Goal: Task Accomplishment & Management: Manage account settings

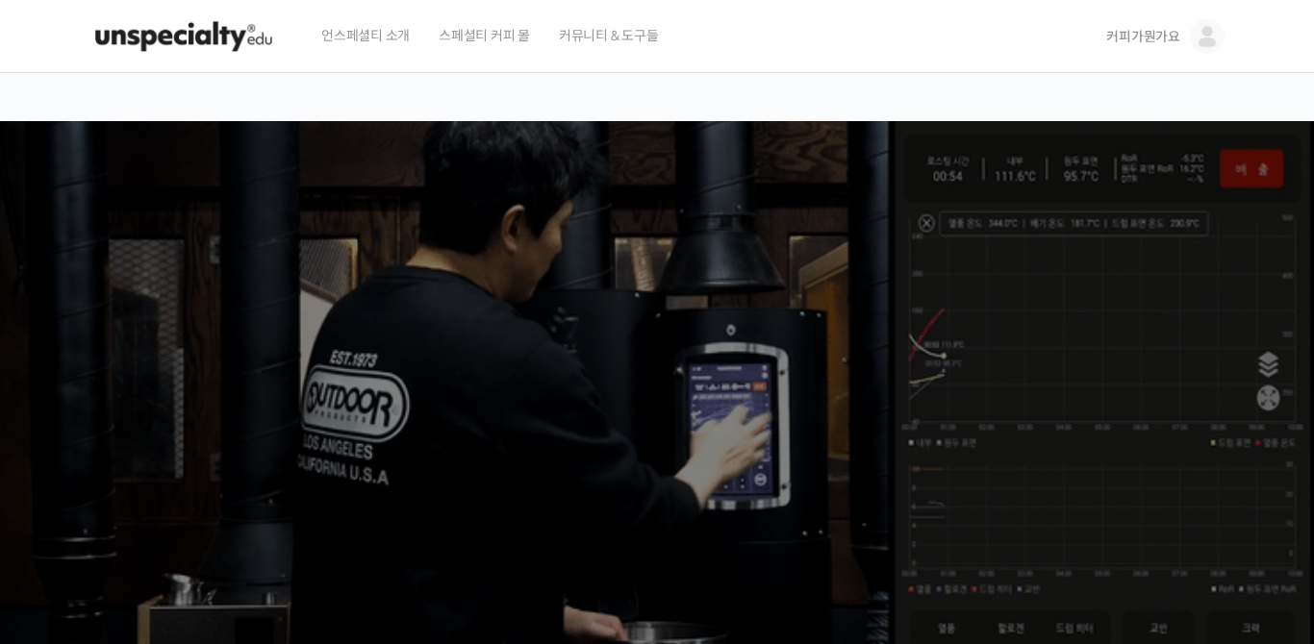
click at [425, 244] on ss3-loader "Slider" at bounding box center [657, 385] width 1314 height 528
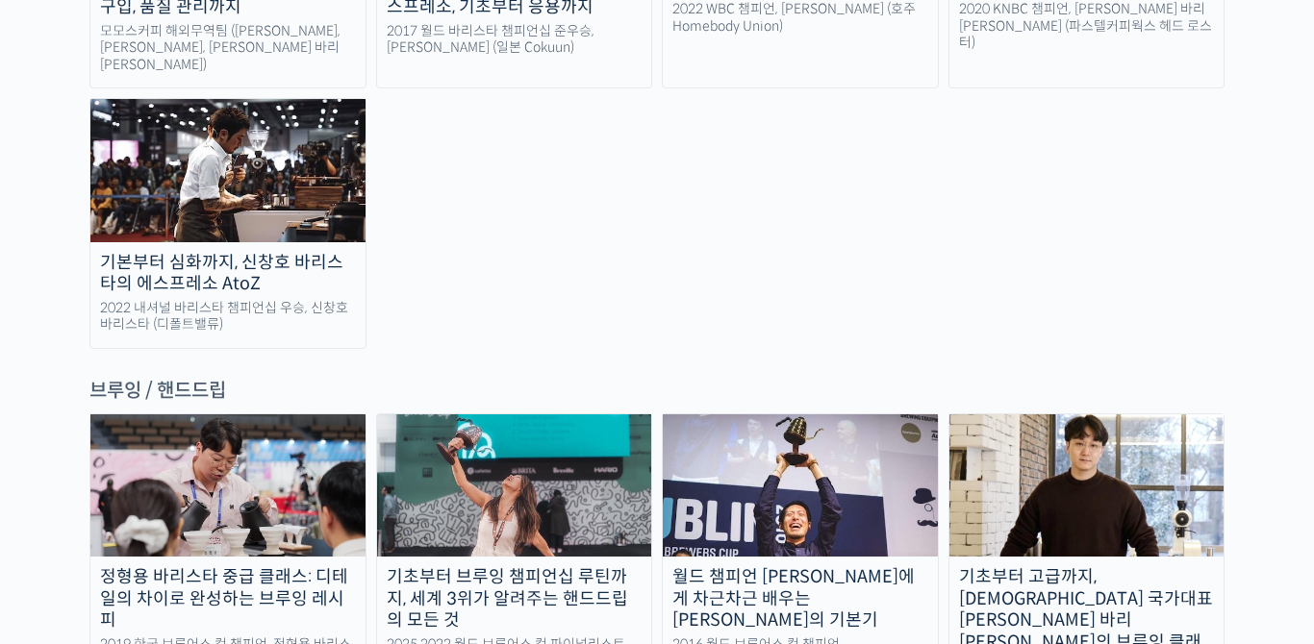
scroll to position [2981, 0]
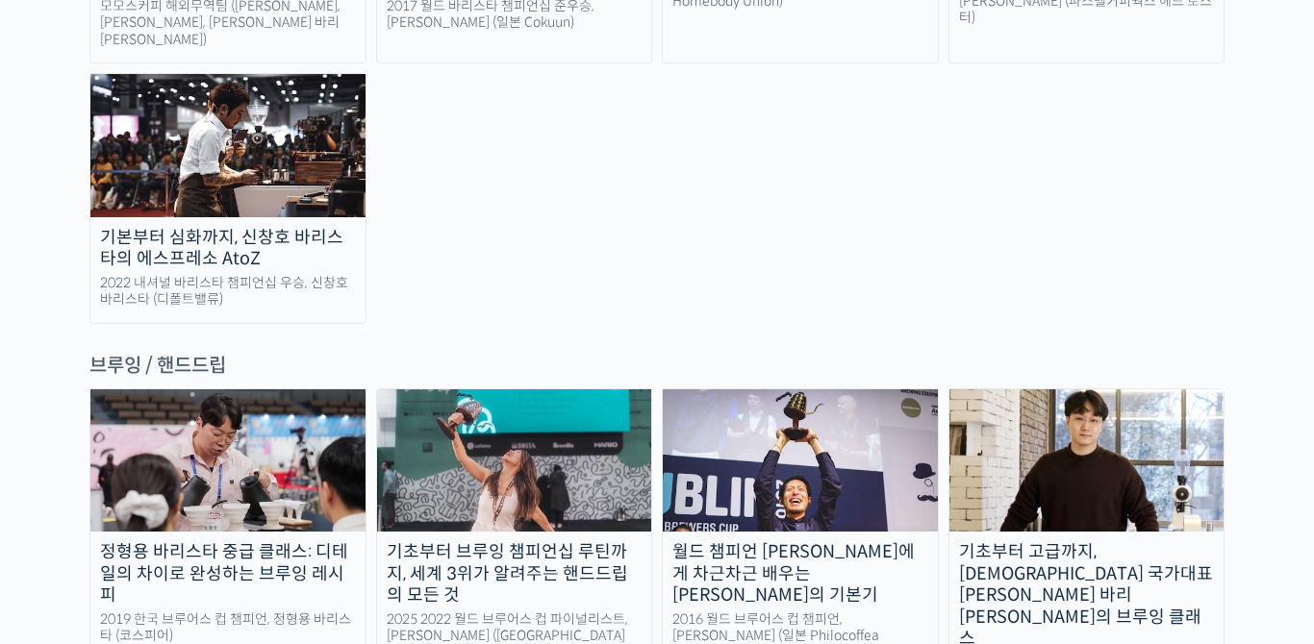
click at [480, 389] on img at bounding box center [514, 460] width 275 height 142
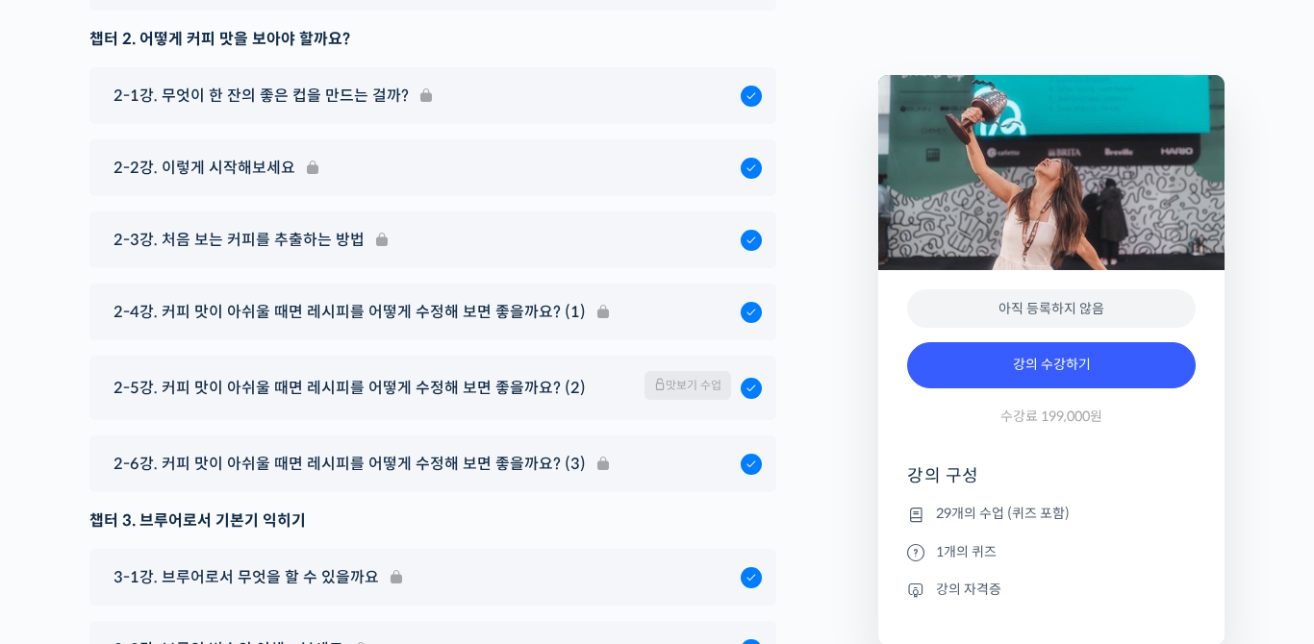
scroll to position [9337, 0]
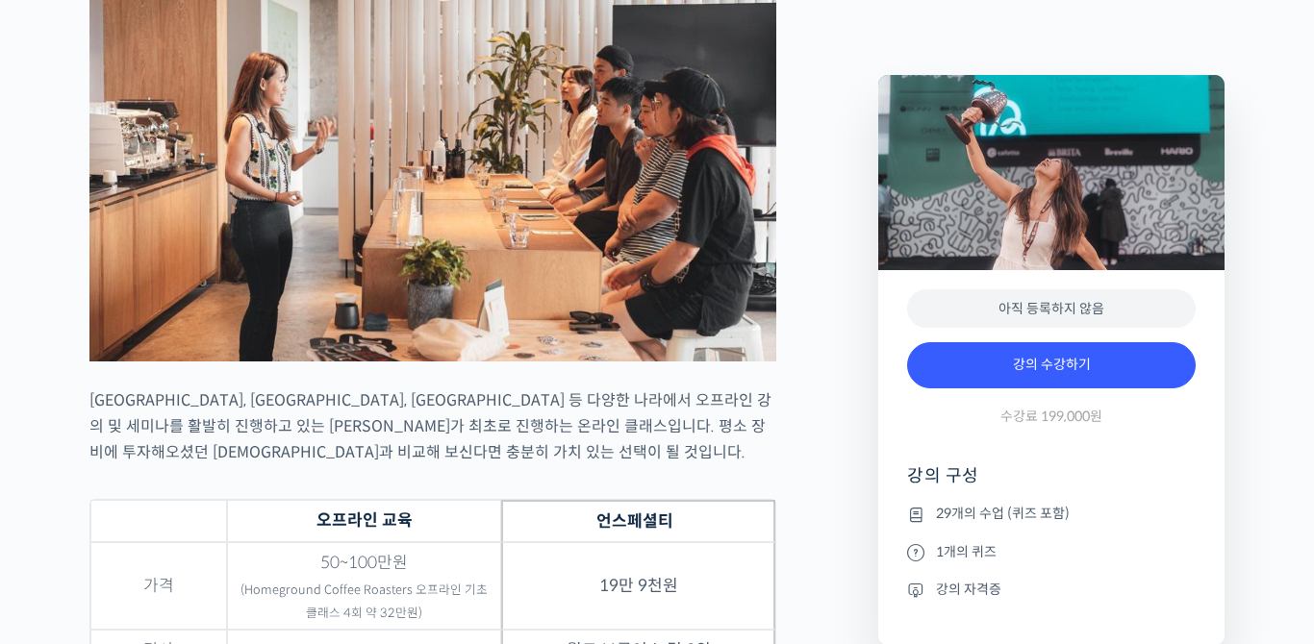
scroll to position [5779, 0]
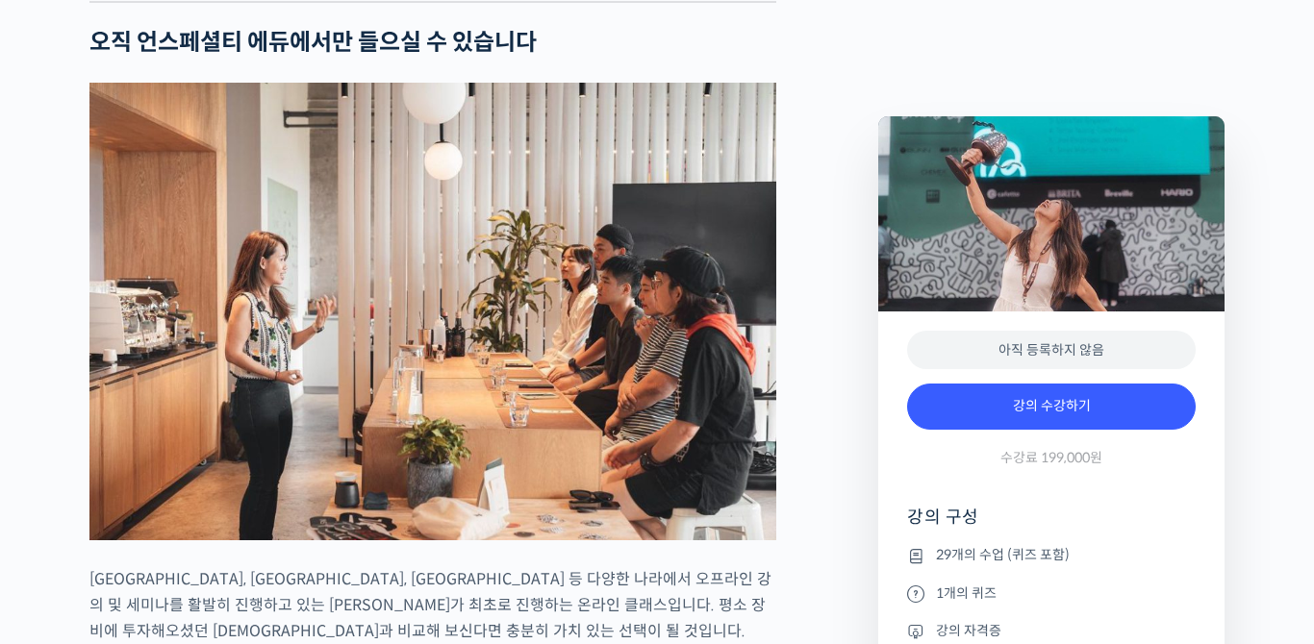
click at [456, 566] on p "[GEOGRAPHIC_DATA], [GEOGRAPHIC_DATA], [GEOGRAPHIC_DATA] 등 다양한 나라에서 오프라인 강의 및 세미…" at bounding box center [432, 605] width 687 height 78
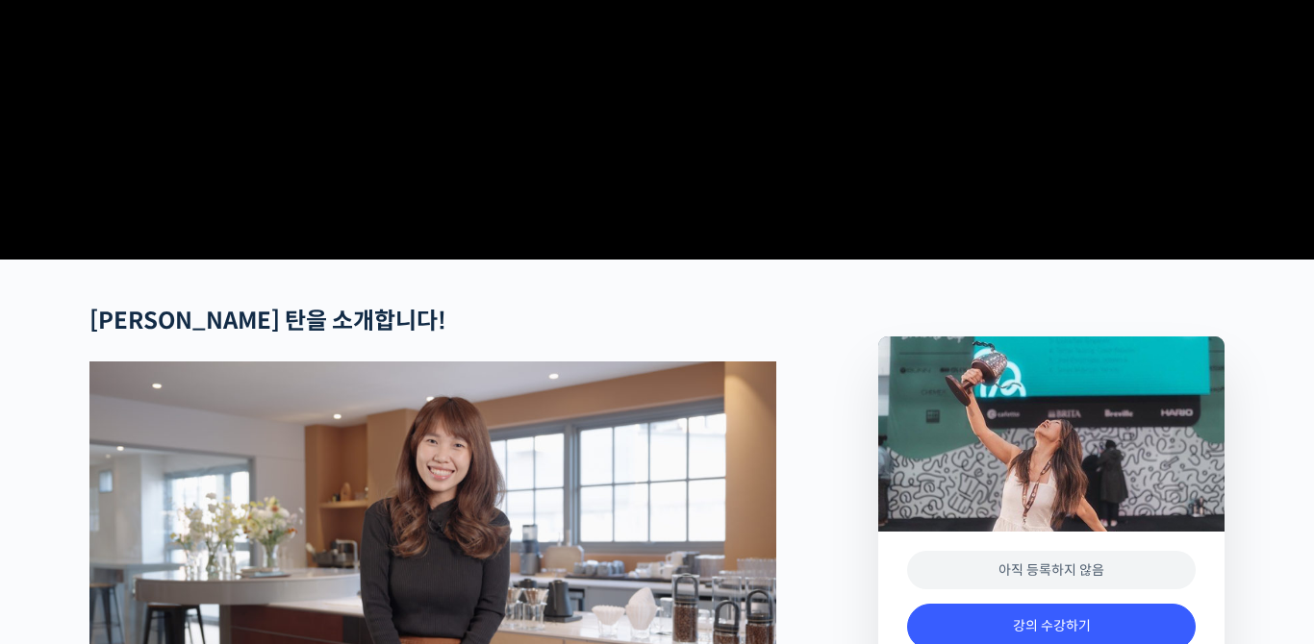
scroll to position [0, 0]
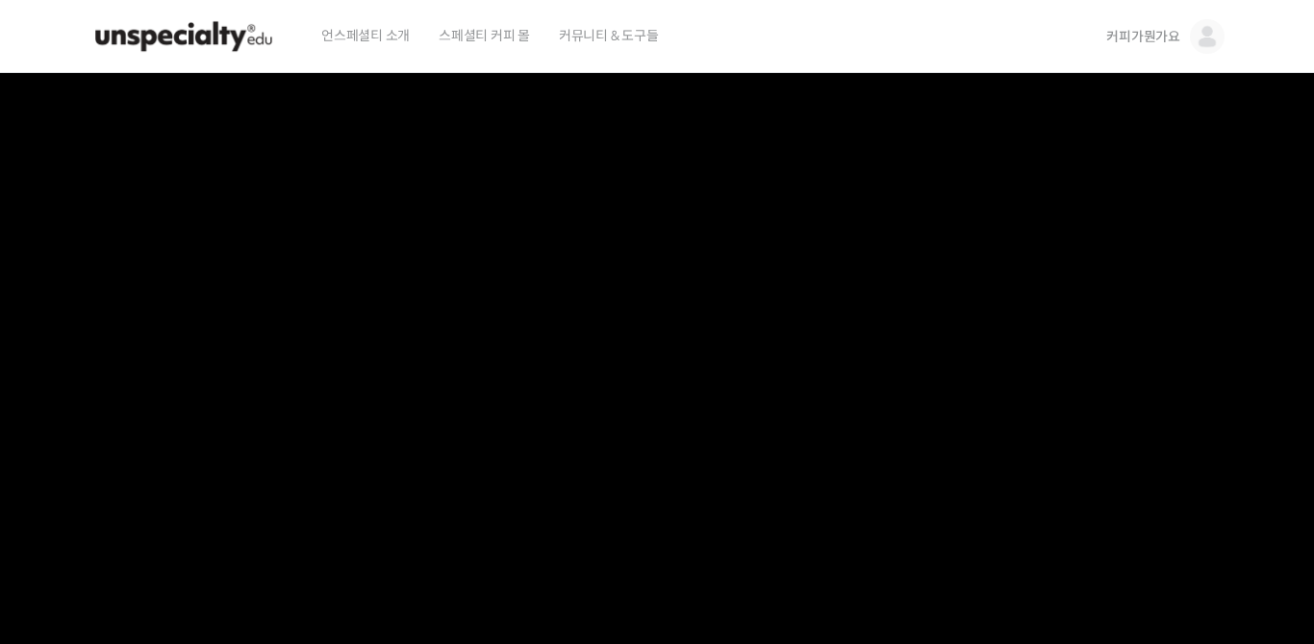
click at [1165, 41] on span "커피가뭔가요" at bounding box center [1143, 36] width 74 height 17
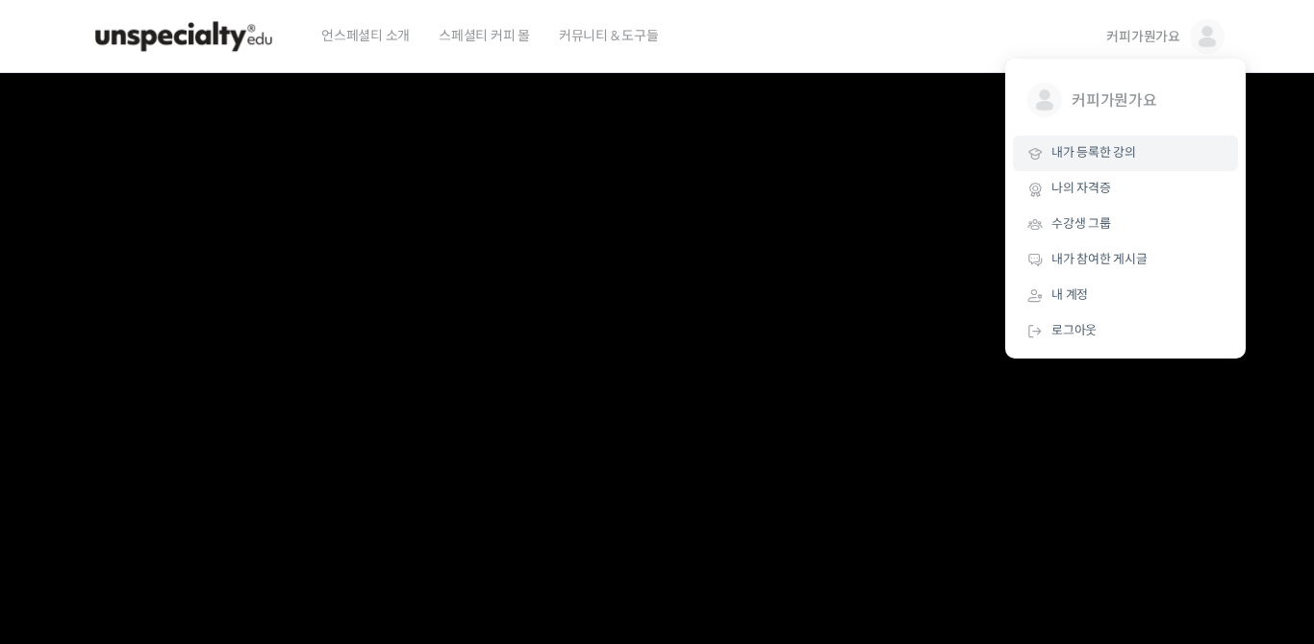
click at [1156, 139] on link "내가 등록한 강의" at bounding box center [1125, 154] width 225 height 36
